Goal: Navigation & Orientation: Find specific page/section

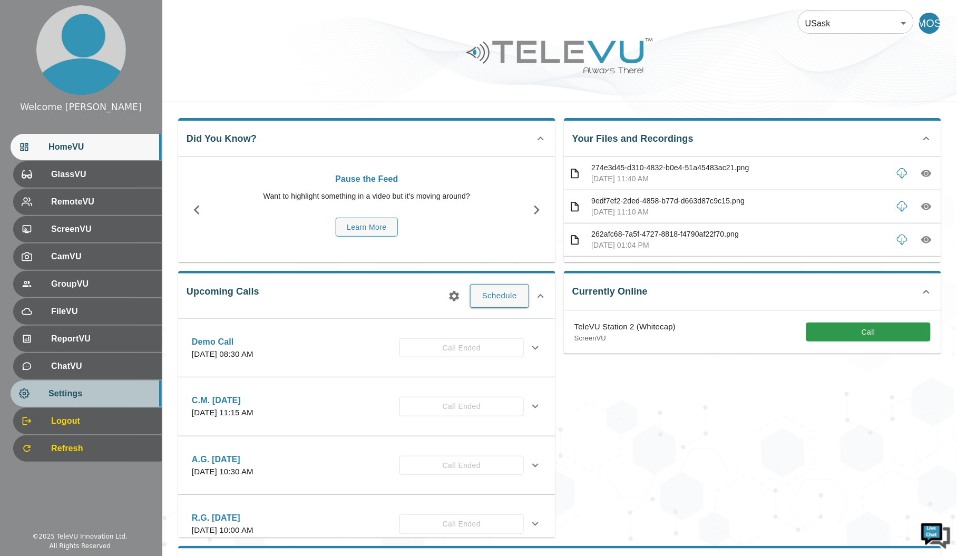
click at [131, 383] on div "Settings" at bounding box center [86, 394] width 151 height 26
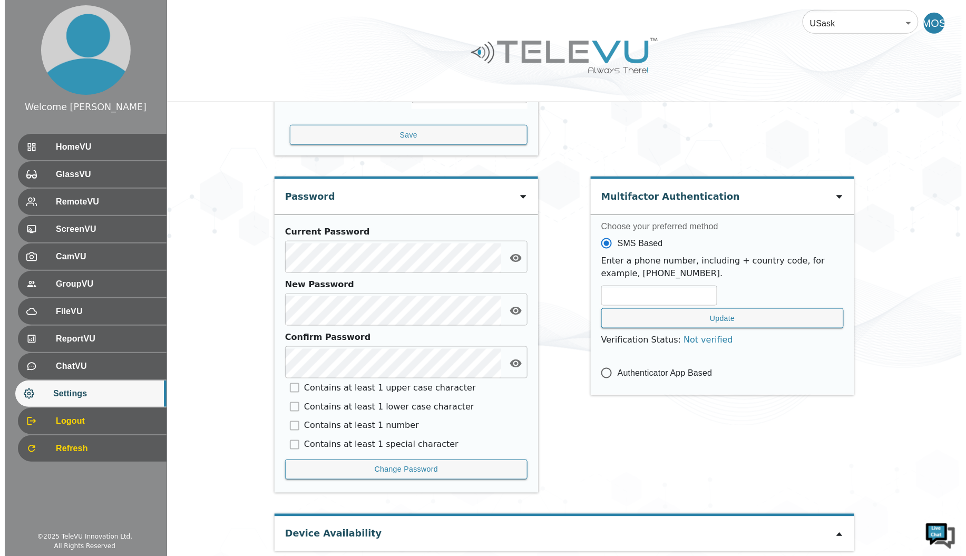
scroll to position [376, 0]
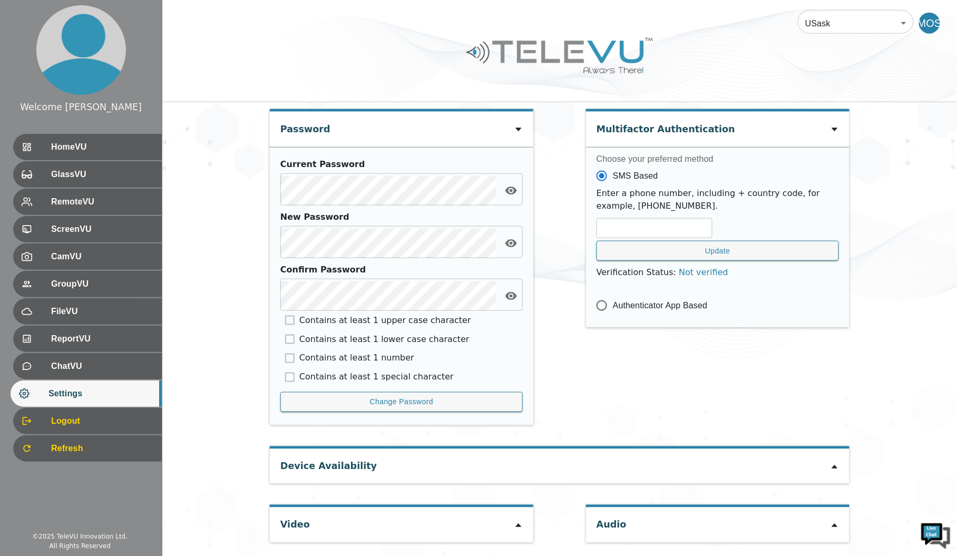
click at [937, 23] on div "MOS" at bounding box center [929, 23] width 21 height 21
click at [926, 24] on div "MOS" at bounding box center [929, 23] width 21 height 21
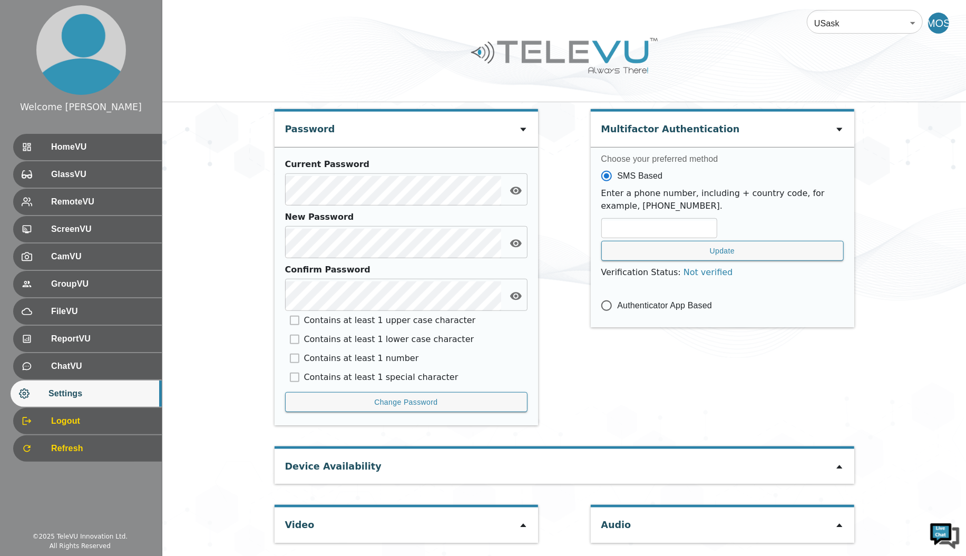
click at [841, 16] on body "Welcome Miranda HomeVU GlassVU RemoteVU ScreenVU CamVU GroupVU FileVU ReportVU …" at bounding box center [483, 91] width 966 height 935
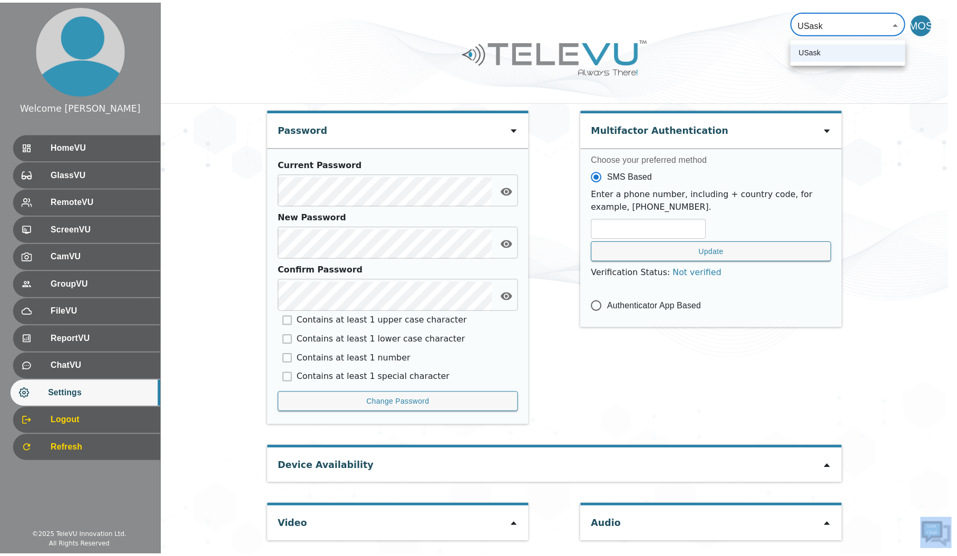
scroll to position [0, 0]
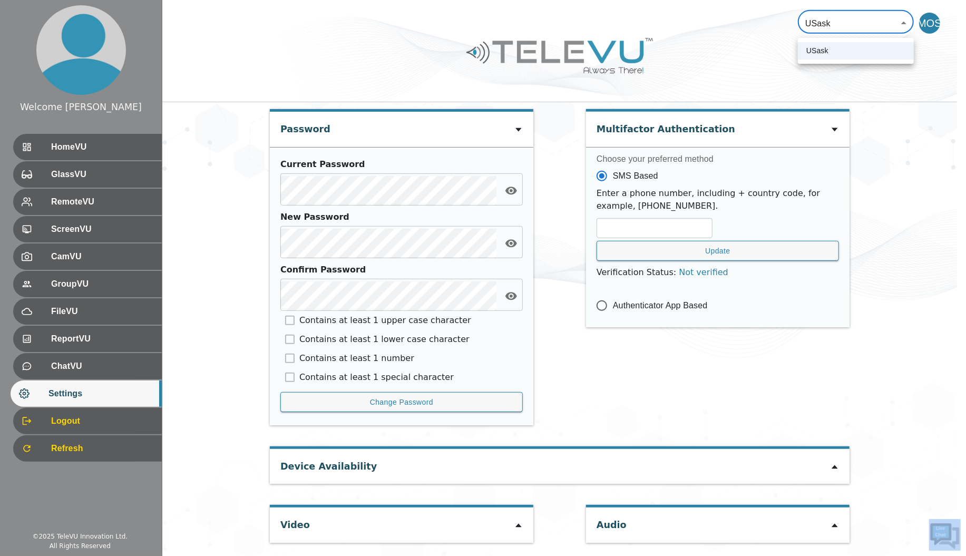
click at [841, 16] on div at bounding box center [483, 278] width 966 height 556
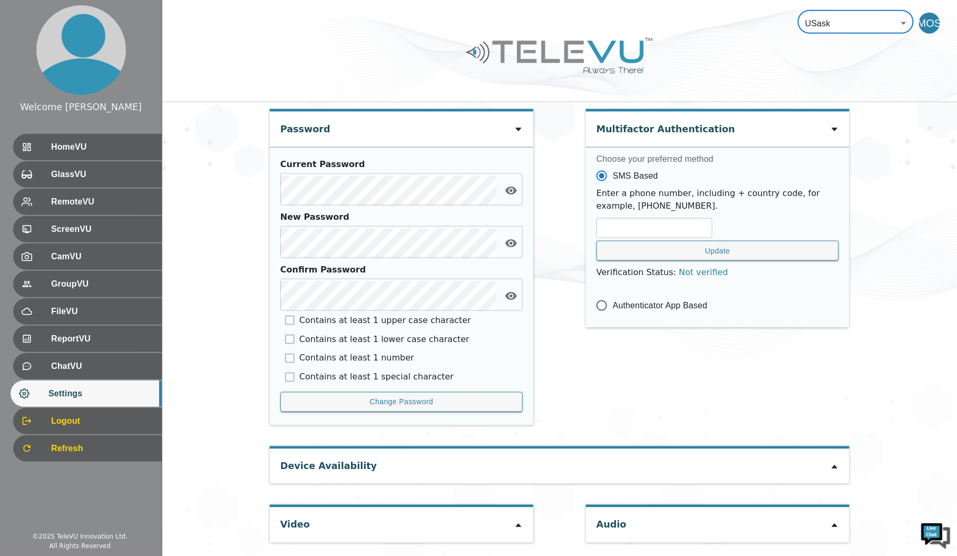
click at [578, 87] on div at bounding box center [559, 64] width 795 height 60
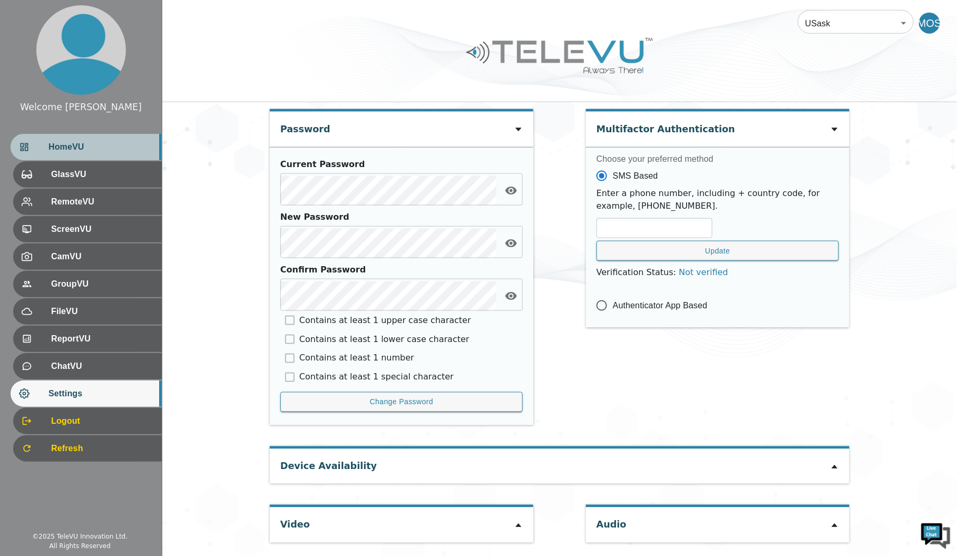
click at [97, 150] on span "HomeVU" at bounding box center [100, 147] width 105 height 13
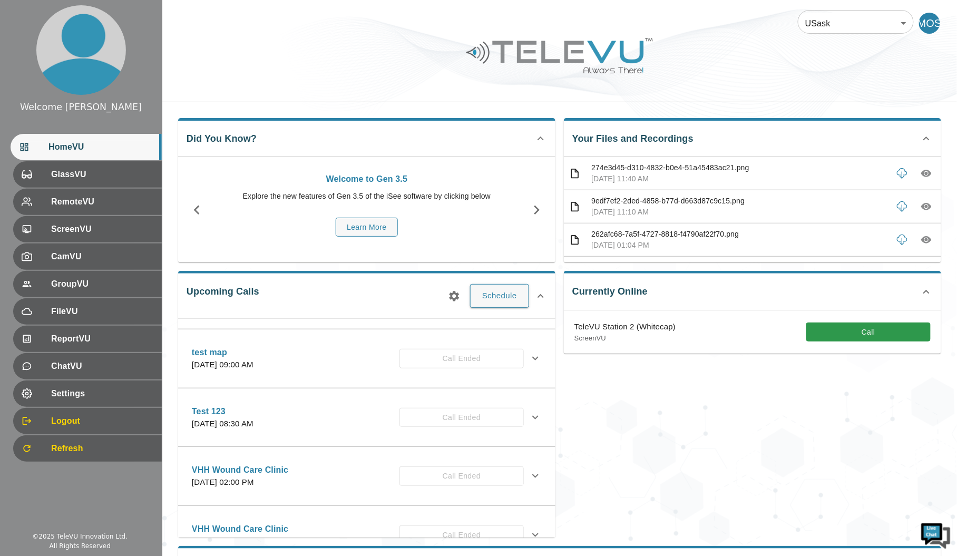
scroll to position [775, 0]
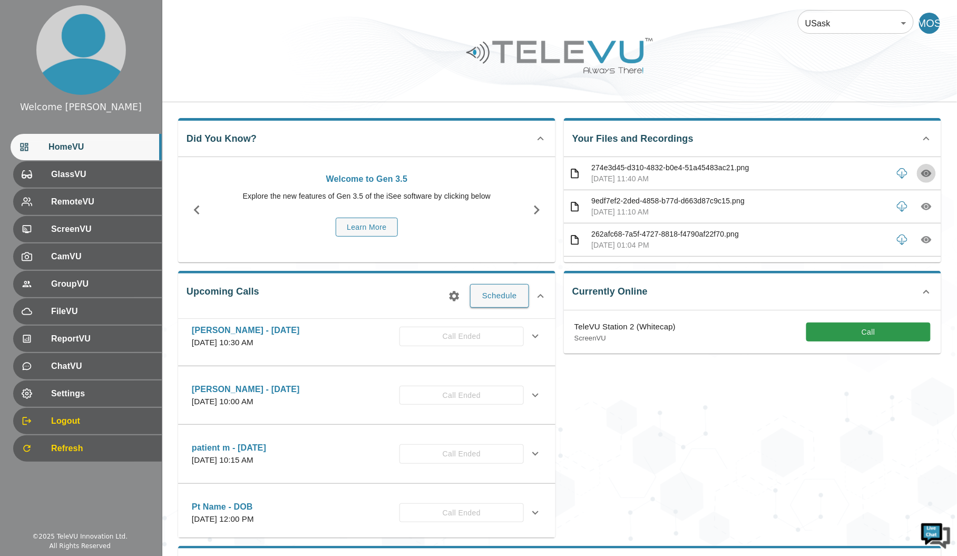
click at [917, 180] on button "button" at bounding box center [926, 173] width 19 height 19
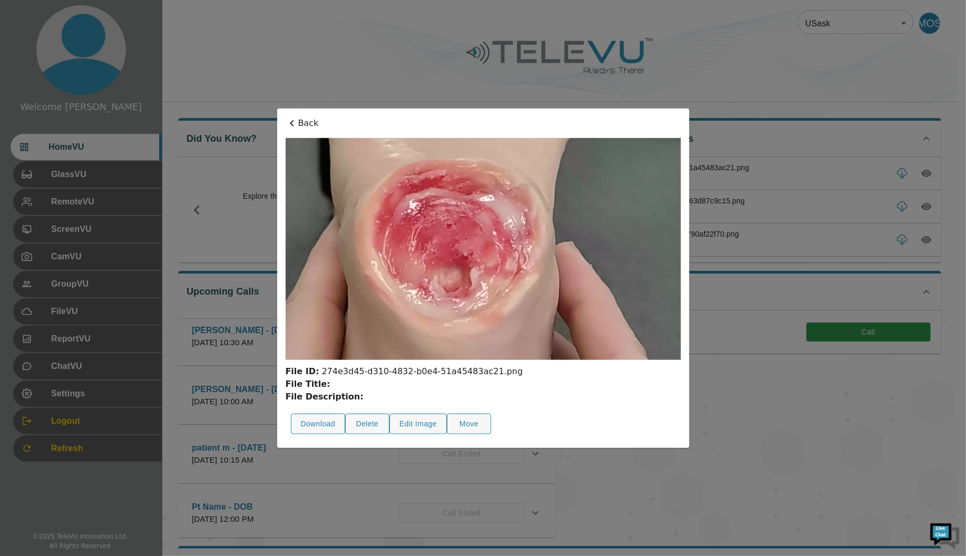
click at [786, 203] on div at bounding box center [483, 278] width 966 height 556
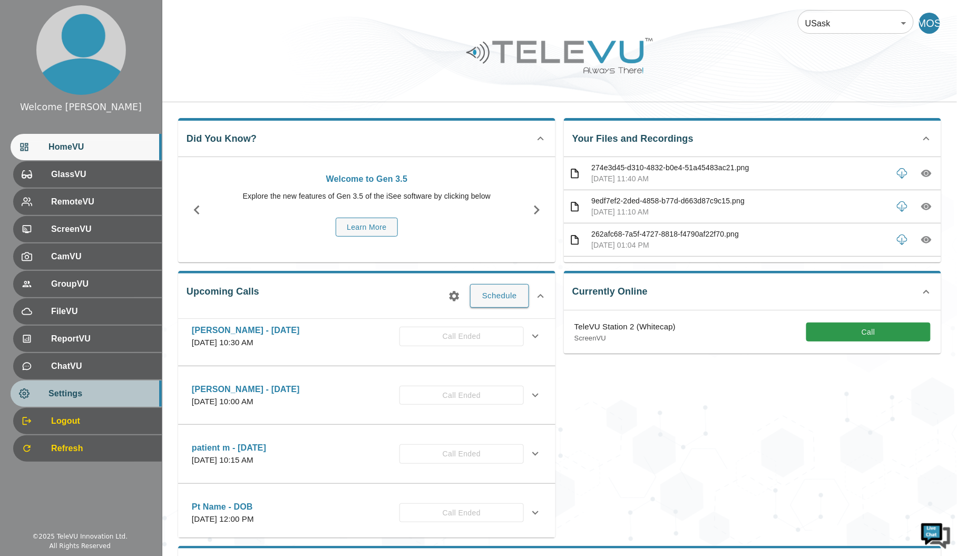
click at [83, 387] on span "Settings" at bounding box center [100, 393] width 105 height 13
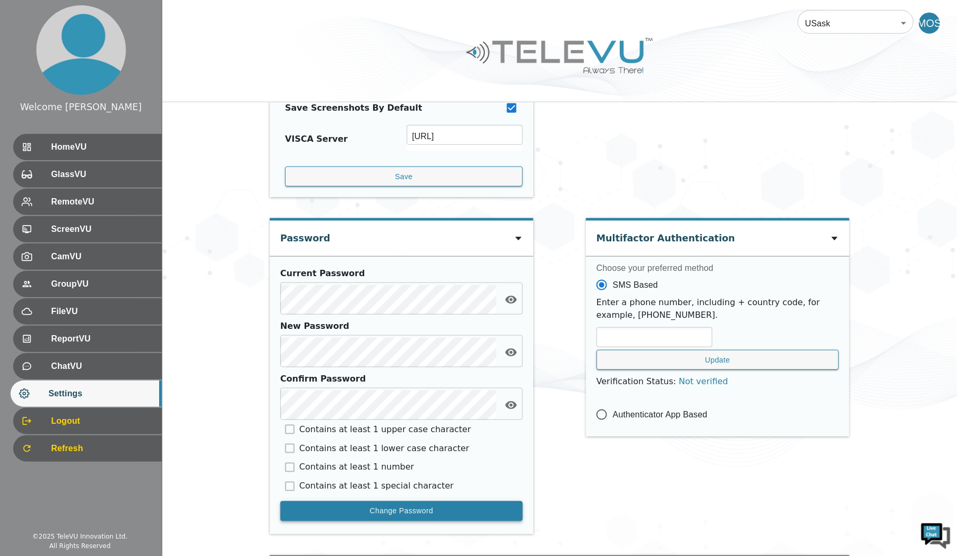
scroll to position [376, 0]
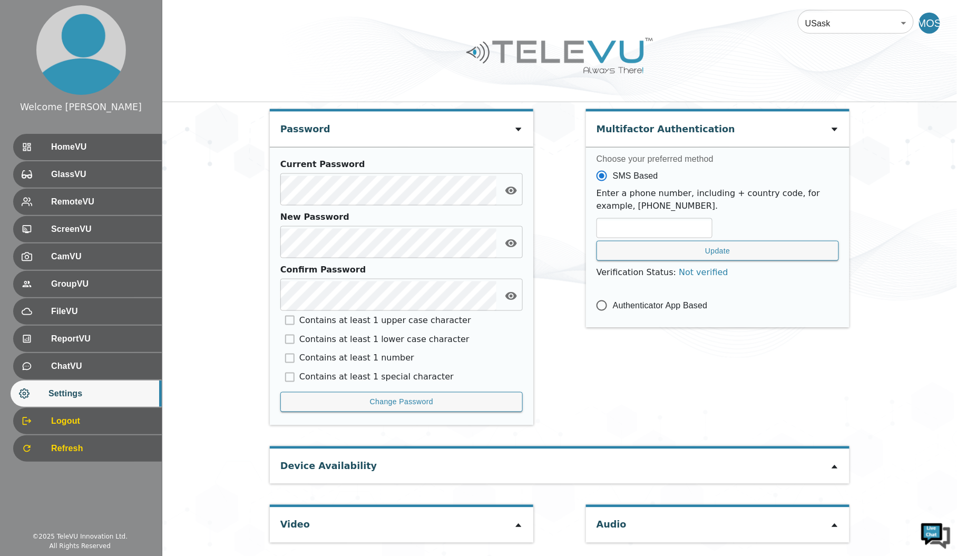
drag, startPoint x: 746, startPoint y: 450, endPoint x: 786, endPoint y: 457, distance: 40.7
click at [750, 450] on div "Device Availability" at bounding box center [560, 466] width 580 height 35
click at [787, 457] on div "Device Availability" at bounding box center [560, 466] width 580 height 35
click at [837, 458] on div "Device Availability" at bounding box center [560, 466] width 580 height 35
click at [834, 463] on icon at bounding box center [835, 467] width 8 height 8
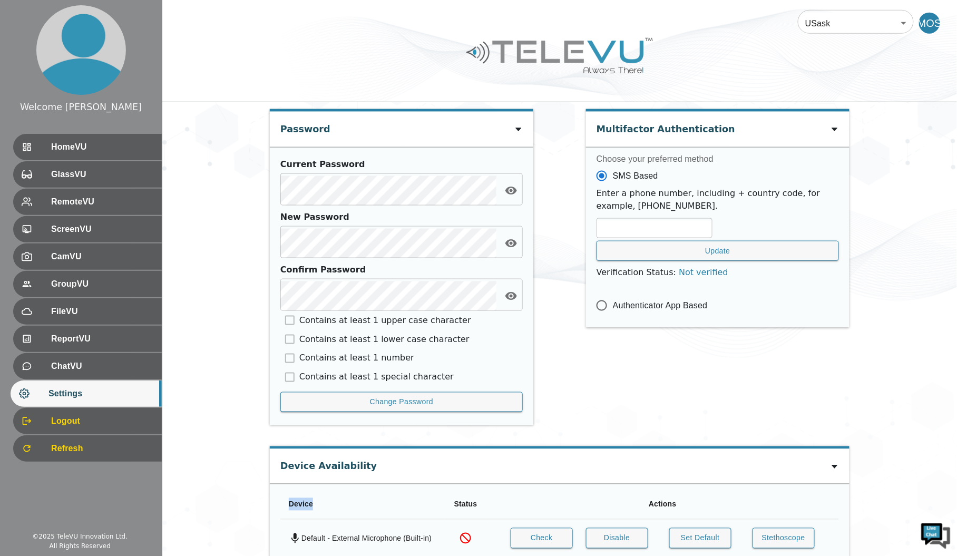
click at [834, 463] on icon at bounding box center [835, 467] width 8 height 8
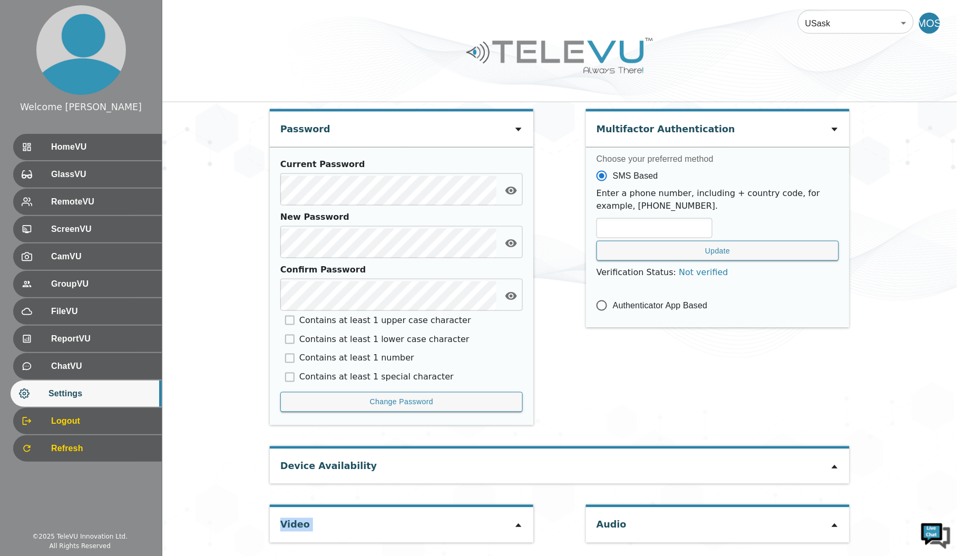
click at [834, 463] on icon at bounding box center [835, 467] width 8 height 8
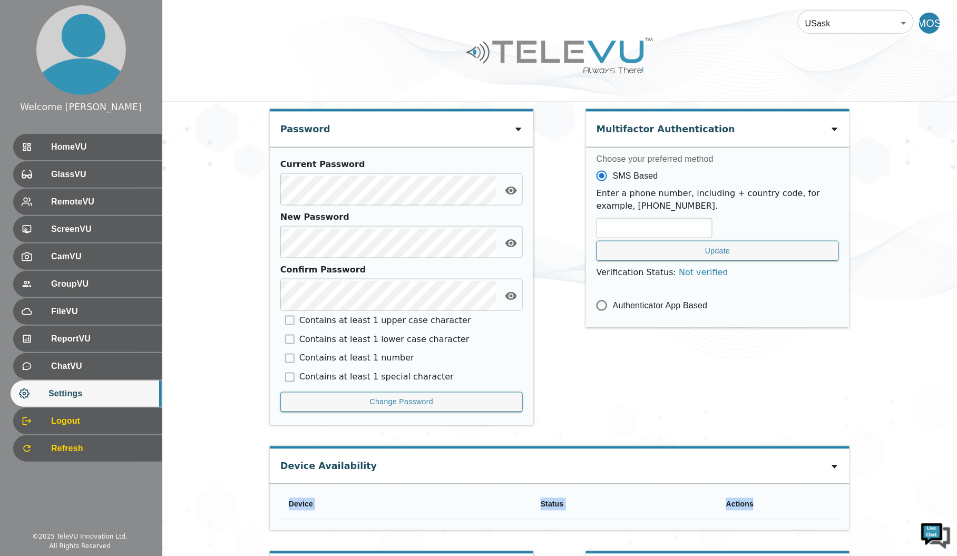
click at [834, 463] on icon at bounding box center [835, 467] width 8 height 8
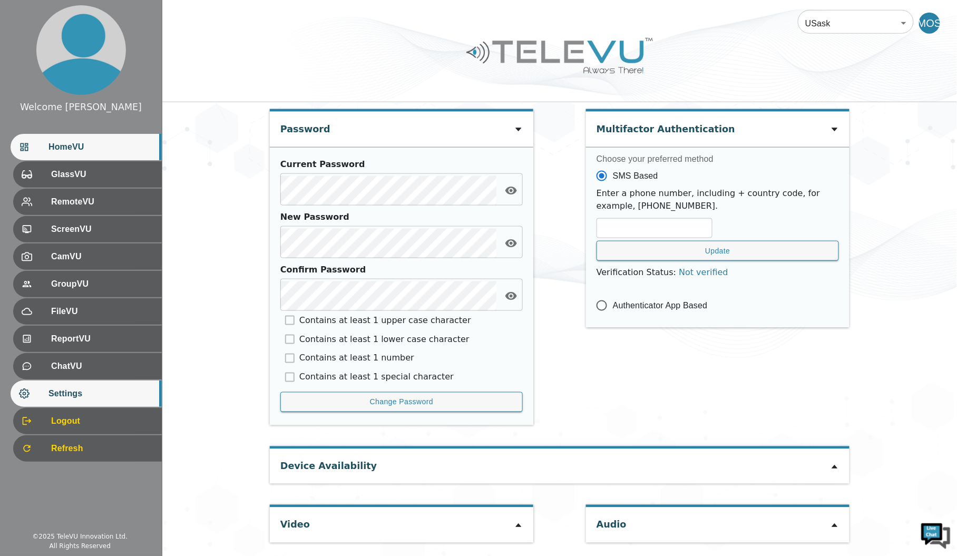
click at [105, 148] on span "HomeVU" at bounding box center [100, 147] width 105 height 13
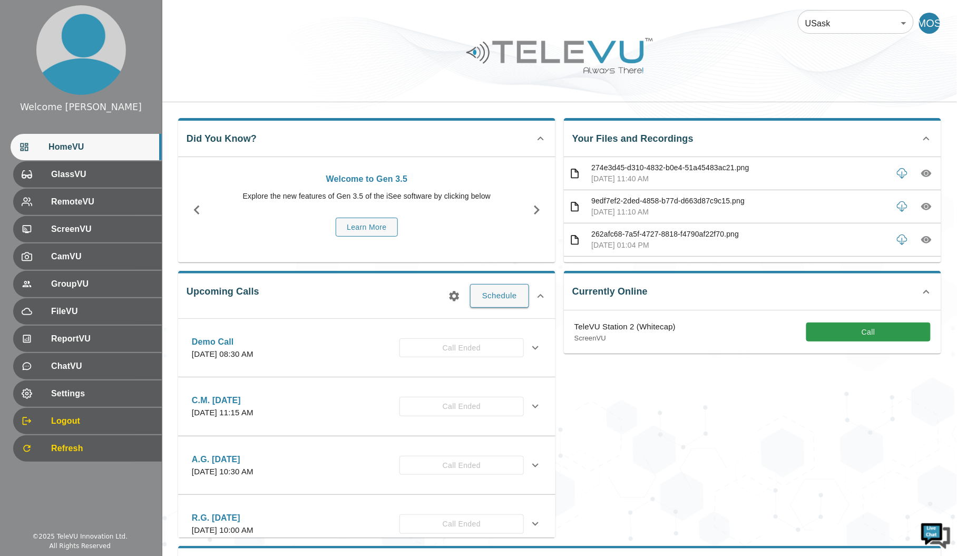
click at [928, 533] on img at bounding box center [936, 535] width 32 height 32
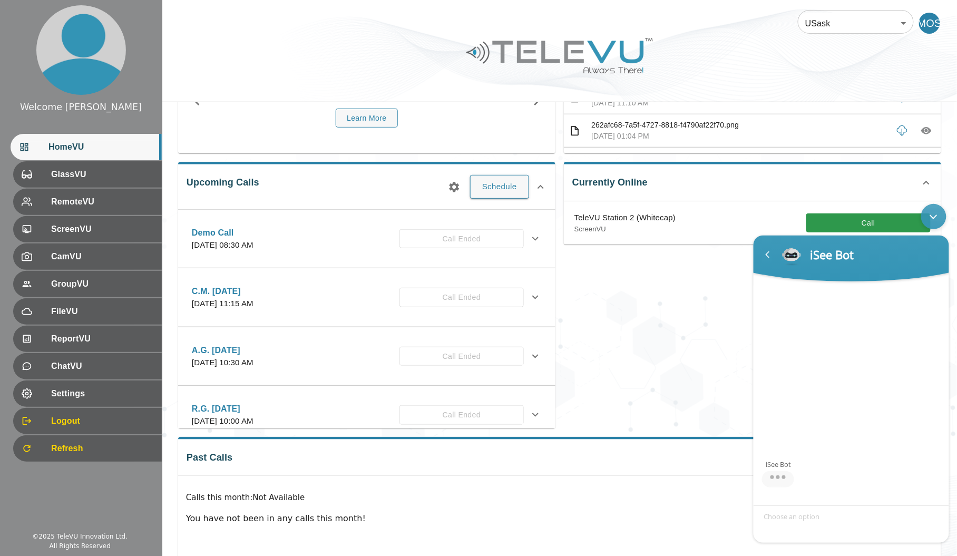
scroll to position [127, 0]
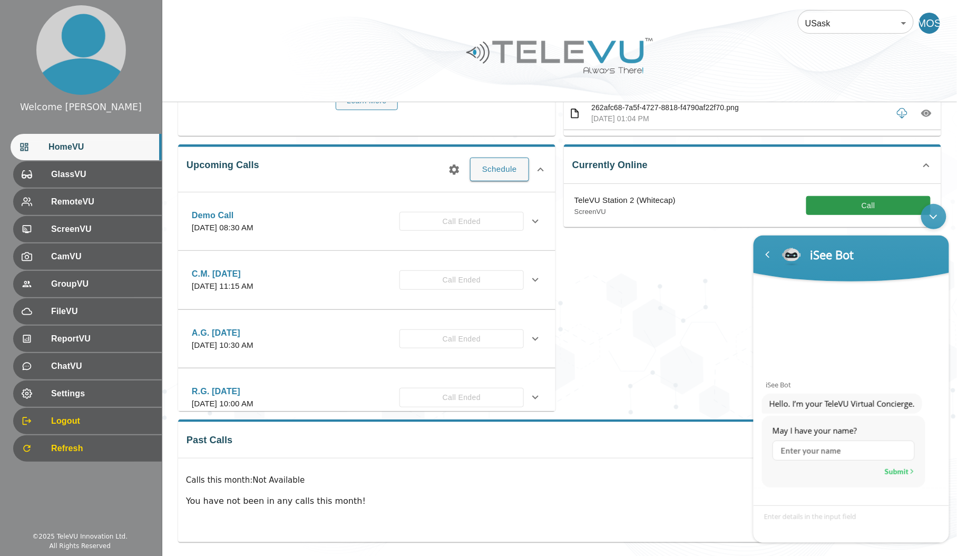
type input "m"
type input "[PERSON_NAME]"
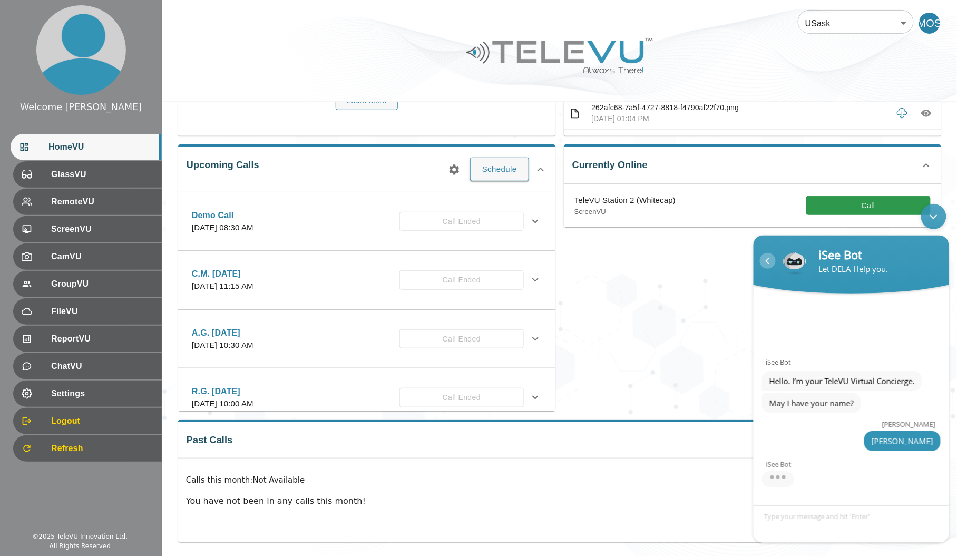
click at [771, 257] on div "Navigation go back" at bounding box center [768, 260] width 16 height 16
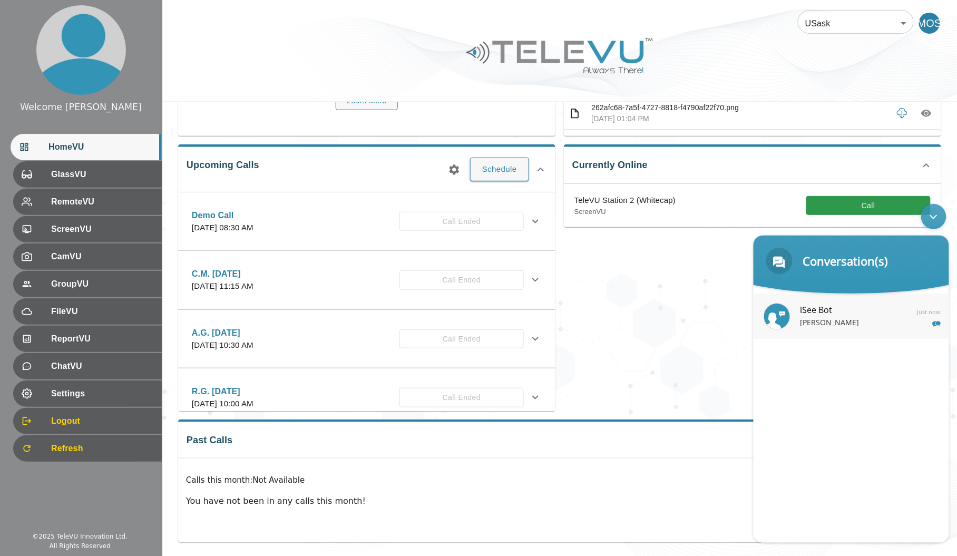
click at [859, 308] on span "iSee Bot" at bounding box center [850, 310] width 100 height 14
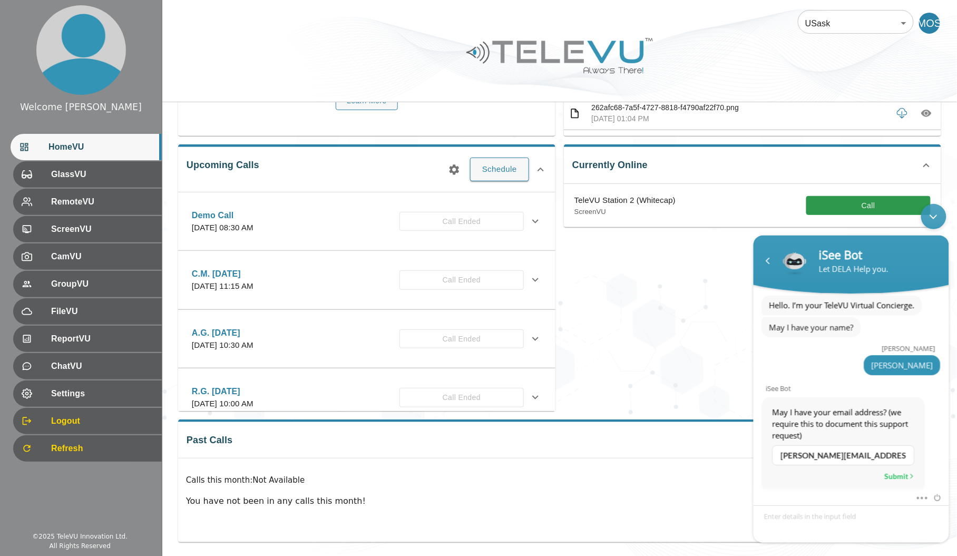
scroll to position [23, 0]
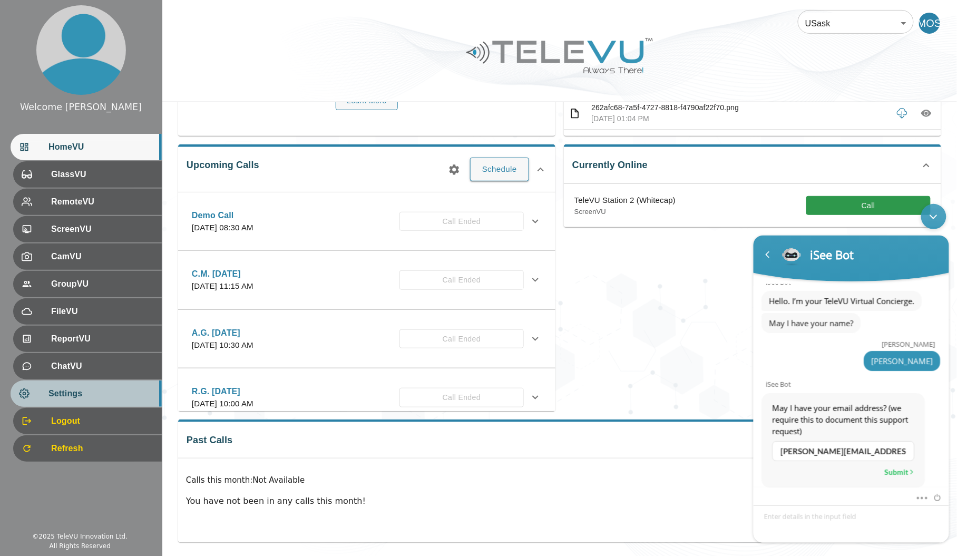
click at [83, 398] on span "Settings" at bounding box center [100, 393] width 105 height 13
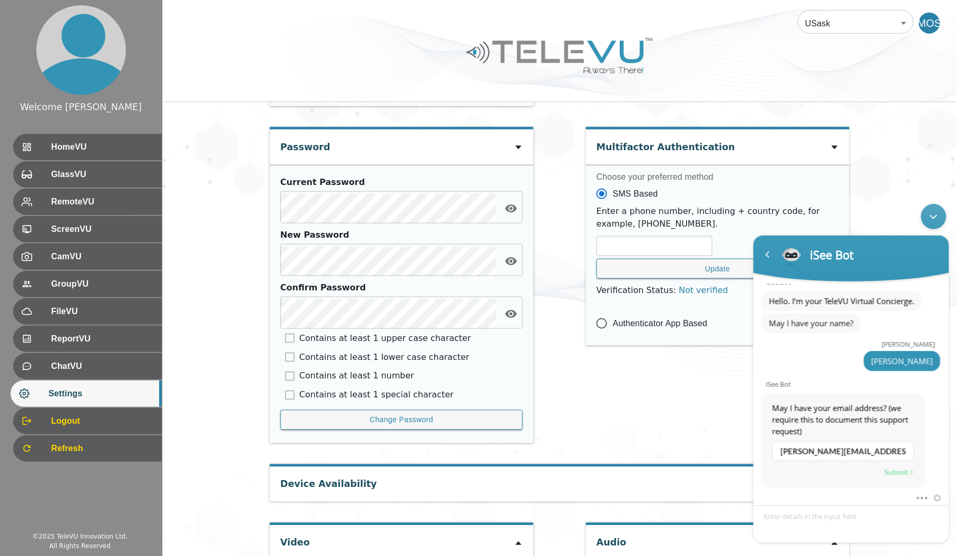
scroll to position [376, 0]
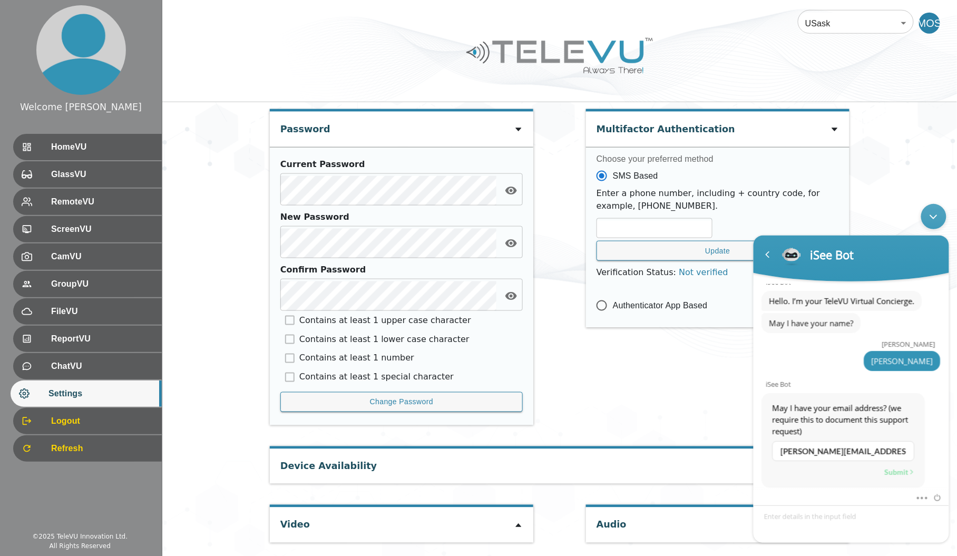
drag, startPoint x: 764, startPoint y: 257, endPoint x: 778, endPoint y: 254, distance: 14.5
click at [764, 257] on div "Navigation go back" at bounding box center [768, 254] width 16 height 16
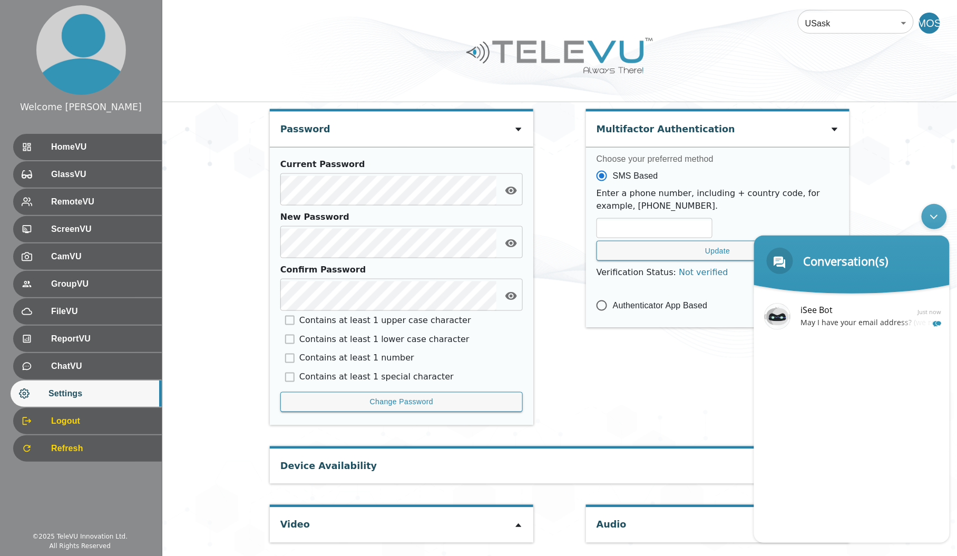
click at [938, 220] on div "Minimize live chat window" at bounding box center [933, 215] width 25 height 25
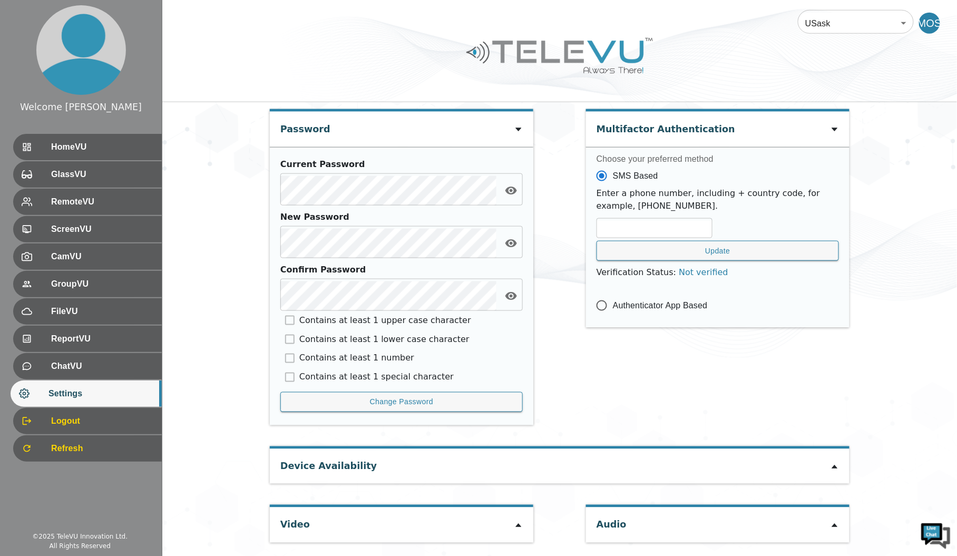
scroll to position [0, 0]
